Goal: Information Seeking & Learning: Check status

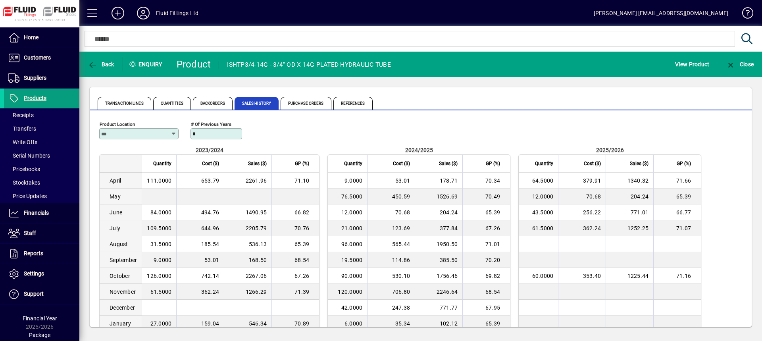
scroll to position [61, 0]
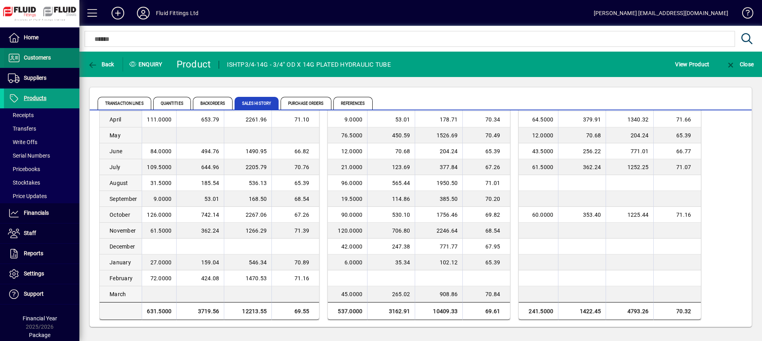
drag, startPoint x: 45, startPoint y: 53, endPoint x: 63, endPoint y: 54, distance: 18.3
click at [45, 53] on span "Customers" at bounding box center [27, 58] width 47 height 10
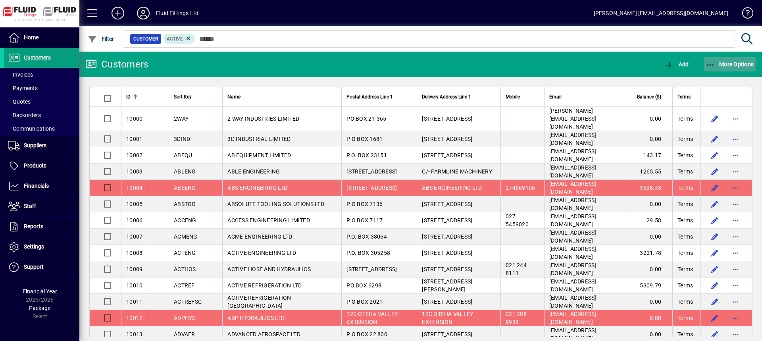
click at [718, 64] on span "More Options" at bounding box center [729, 64] width 48 height 6
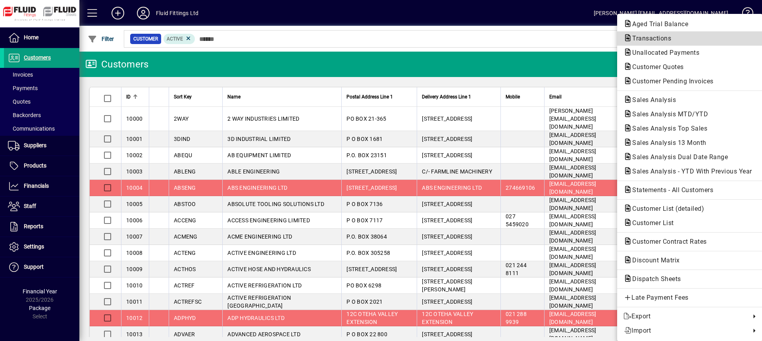
click at [642, 38] on span "Transactions" at bounding box center [649, 39] width 52 height 8
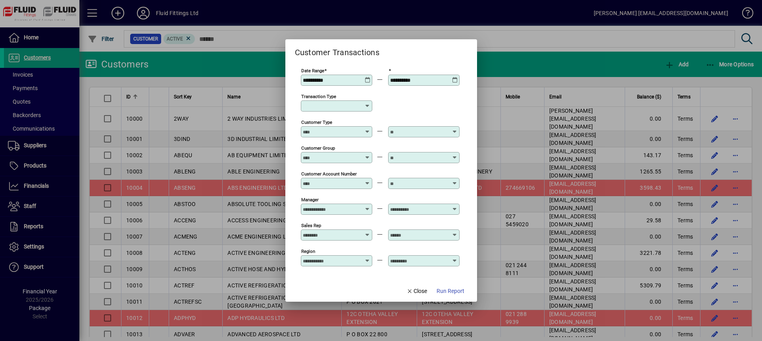
click at [367, 104] on icon at bounding box center [367, 106] width 6 height 6
click at [334, 152] on div "Customer Invoice" at bounding box center [335, 152] width 57 height 8
type input "**********"
click at [452, 288] on span "Run Report" at bounding box center [450, 291] width 28 height 8
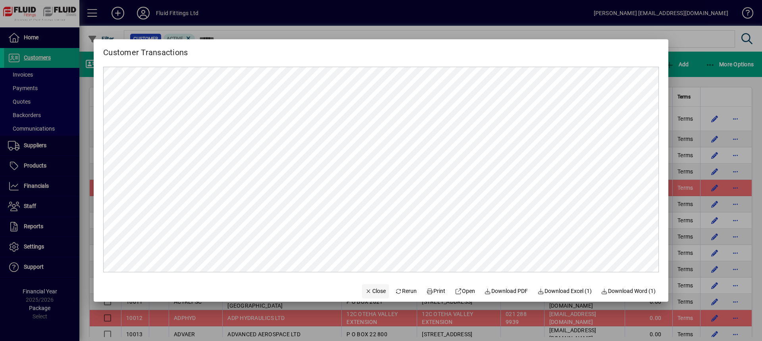
click at [372, 290] on span "Close" at bounding box center [375, 291] width 21 height 8
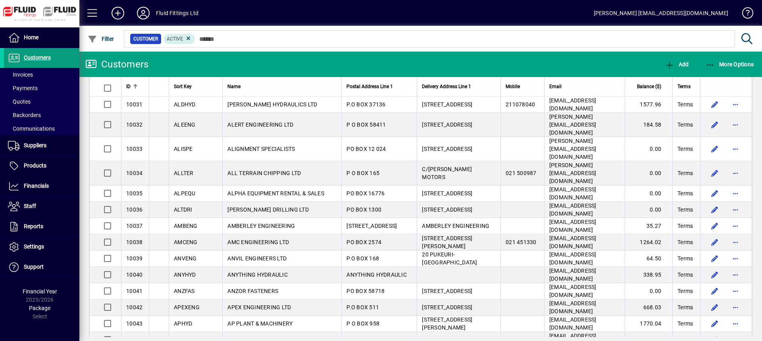
scroll to position [516, 0]
click at [34, 56] on span "Customers" at bounding box center [37, 57] width 27 height 6
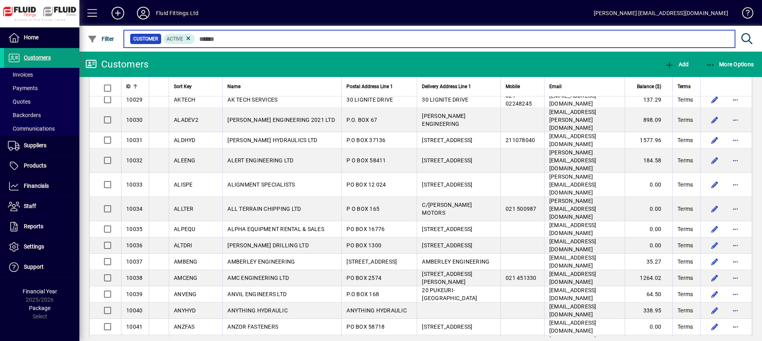
scroll to position [436, 0]
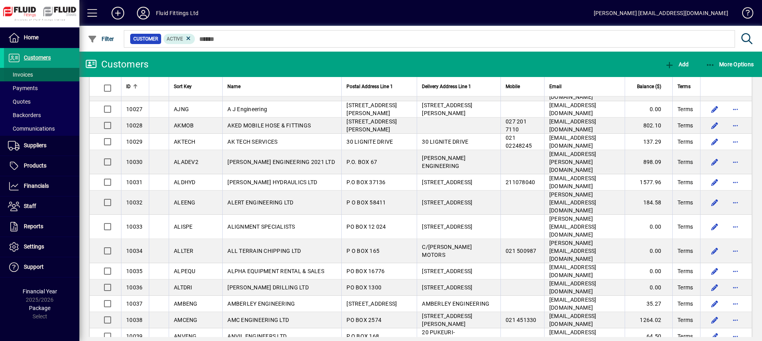
click at [53, 76] on span at bounding box center [41, 74] width 75 height 19
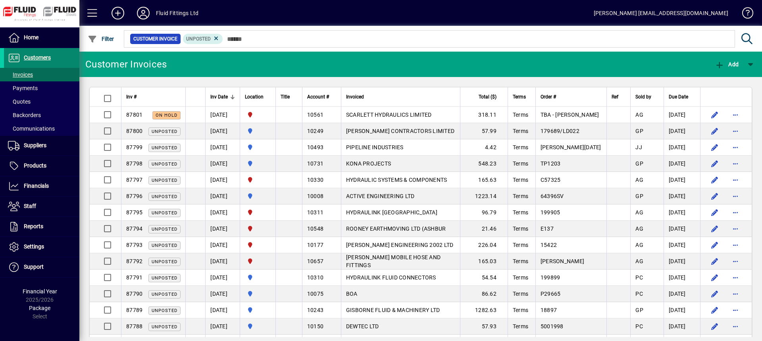
click at [52, 59] on span at bounding box center [41, 57] width 75 height 19
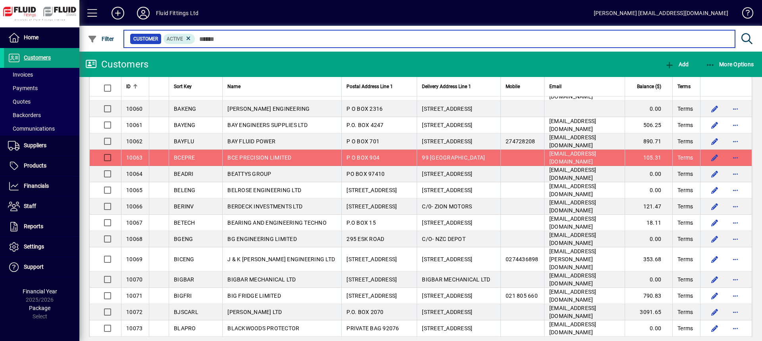
scroll to position [818, 0]
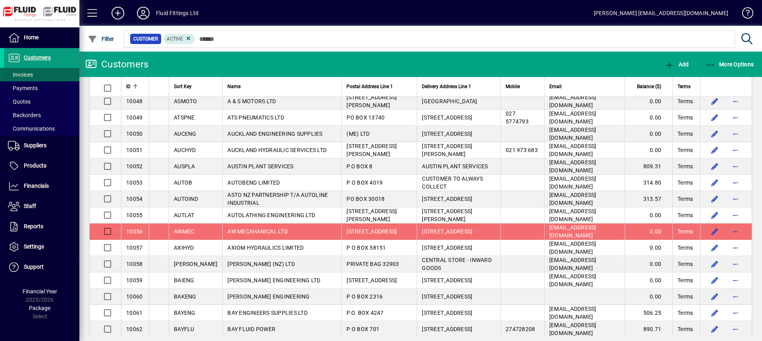
click at [33, 75] on span "Invoices" at bounding box center [20, 74] width 25 height 6
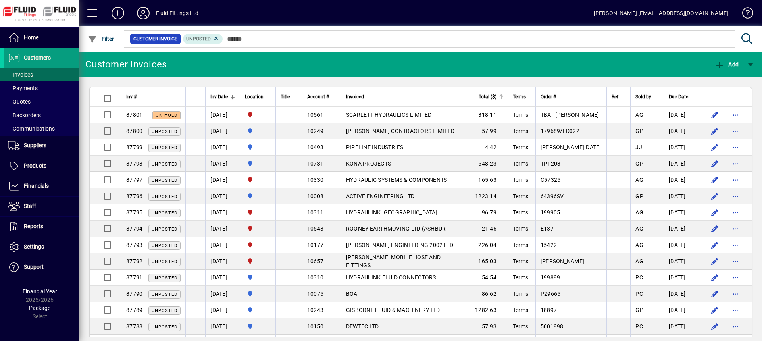
click at [496, 94] on span "Total ($)" at bounding box center [487, 96] width 18 height 9
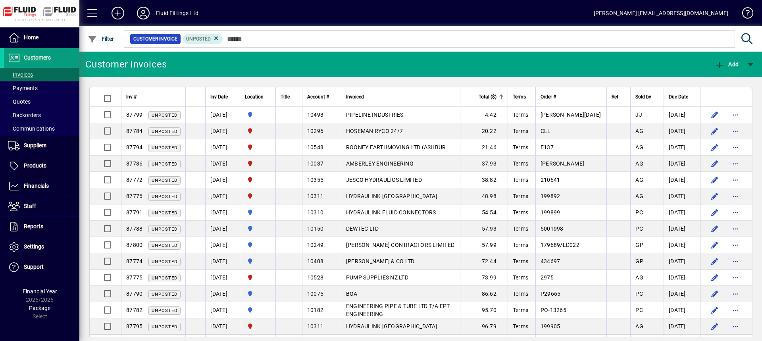
click at [496, 94] on span "Total ($)" at bounding box center [487, 96] width 18 height 9
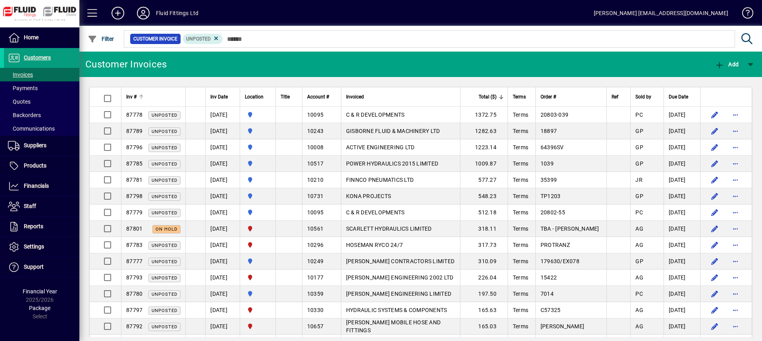
click at [160, 104] on th "Inv #" at bounding box center [153, 96] width 64 height 19
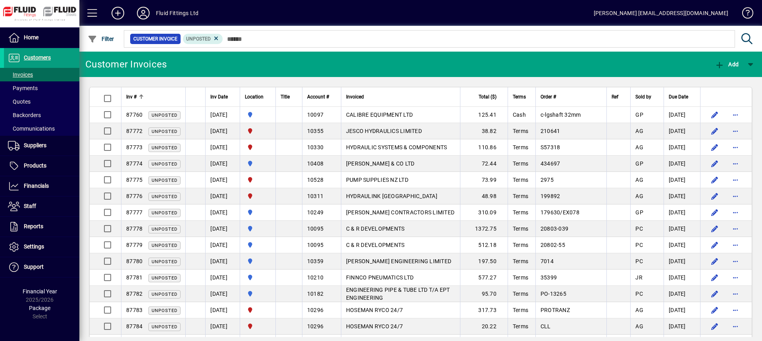
click at [161, 102] on th "Inv #" at bounding box center [153, 96] width 64 height 19
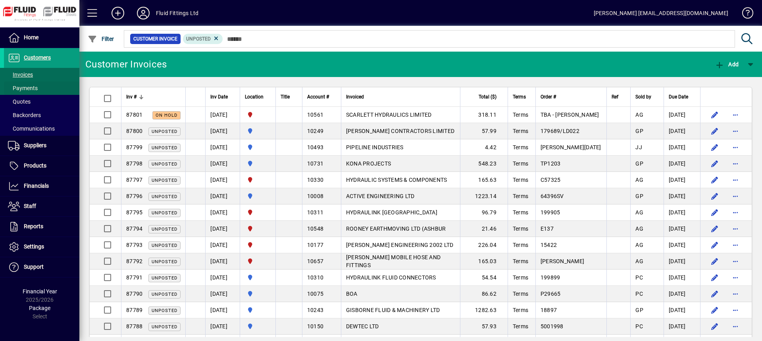
click at [42, 88] on span at bounding box center [41, 88] width 75 height 19
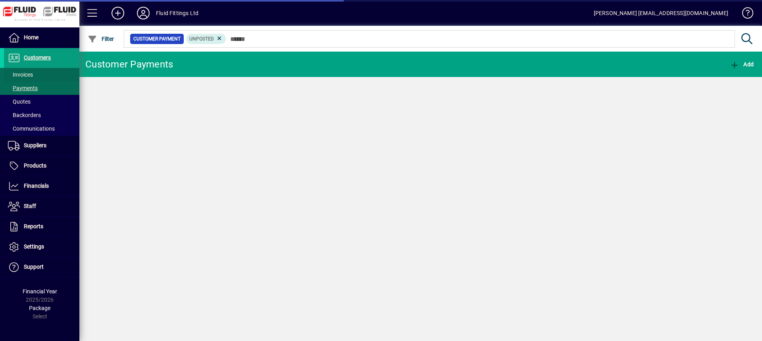
click at [47, 73] on span at bounding box center [41, 74] width 75 height 19
